Goal: Task Accomplishment & Management: Manage account settings

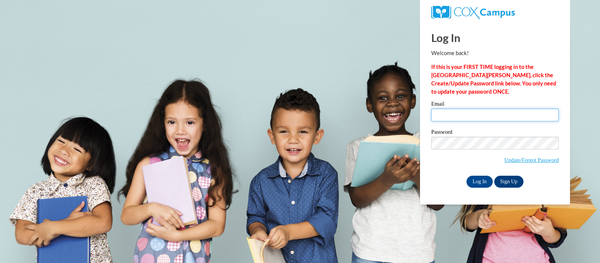
click at [459, 115] on input "Email" at bounding box center [496, 115] width 128 height 13
type input "briannaharmon2212@gmail.com"
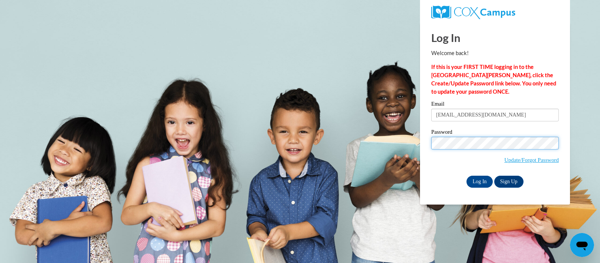
click at [439, 187] on div "Email briannaharmon2212@gmail.com Password Update/Forgot Password Log In Sign U…" at bounding box center [496, 144] width 128 height 86
click at [439, 187] on div "Log In Sign Up" at bounding box center [496, 182] width 128 height 12
click at [477, 180] on input "Log In" at bounding box center [480, 182] width 26 height 12
click at [475, 180] on input "Log In" at bounding box center [480, 182] width 26 height 12
click at [481, 179] on input "Log In" at bounding box center [480, 182] width 26 height 12
